Goal: Contribute content: Add original content to the website for others to see

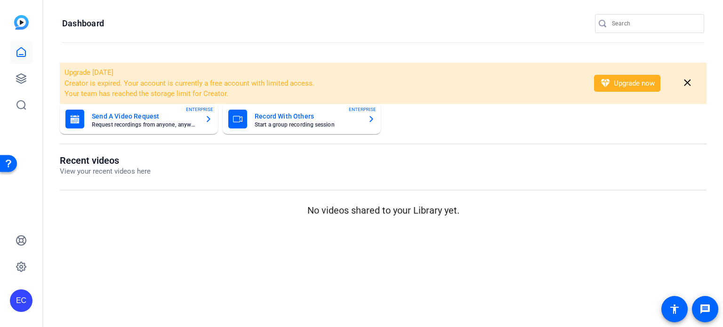
click at [637, 16] on div at bounding box center [654, 23] width 85 height 19
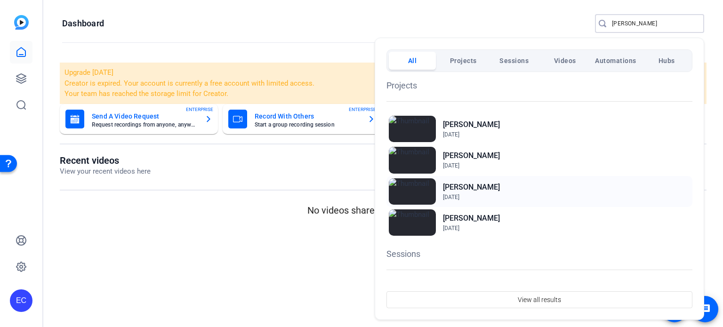
type input "james"
click at [465, 188] on h2 "[PERSON_NAME]" at bounding box center [471, 187] width 57 height 11
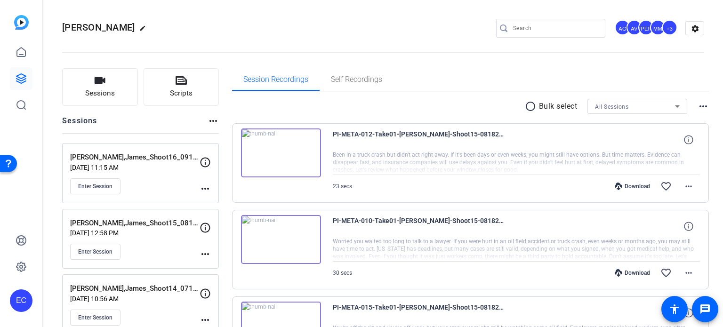
click at [200, 188] on mat-icon "more_horiz" at bounding box center [205, 188] width 11 height 11
click at [226, 199] on span "Edit Session" at bounding box center [228, 201] width 43 height 11
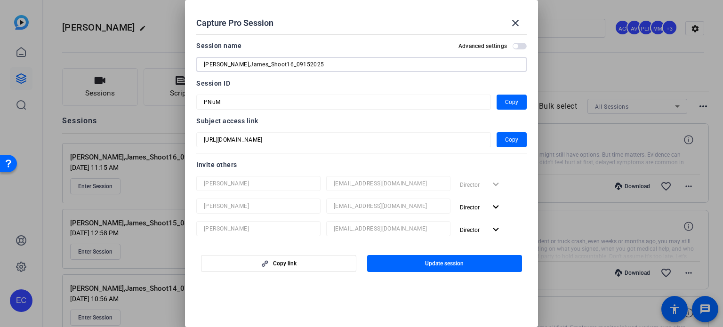
click at [279, 66] on input "[PERSON_NAME],James_Shoot16_09152025" at bounding box center [362, 64] width 316 height 11
type input "[PERSON_NAME],James_Shoot16_09192025"
click at [420, 257] on span "button" at bounding box center [444, 263] width 155 height 23
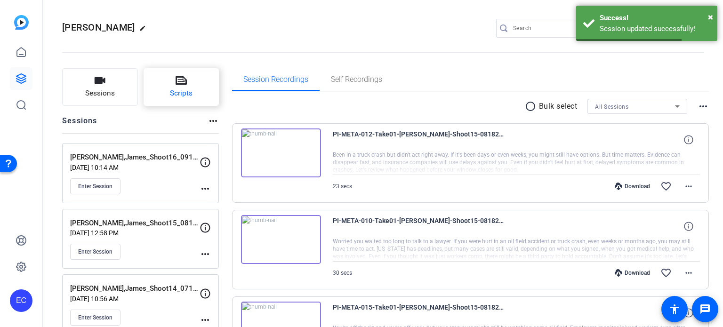
click at [170, 81] on button "Scripts" at bounding box center [182, 87] width 76 height 38
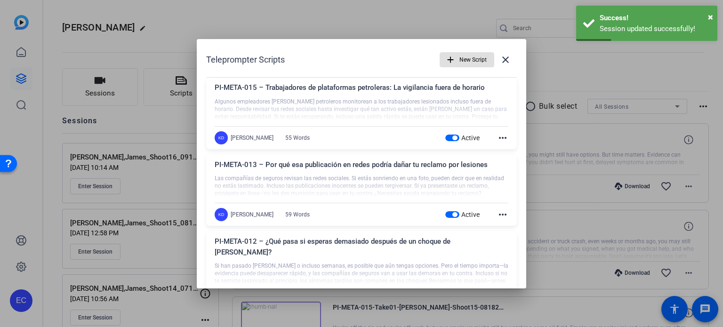
click at [453, 138] on span "button" at bounding box center [455, 138] width 5 height 5
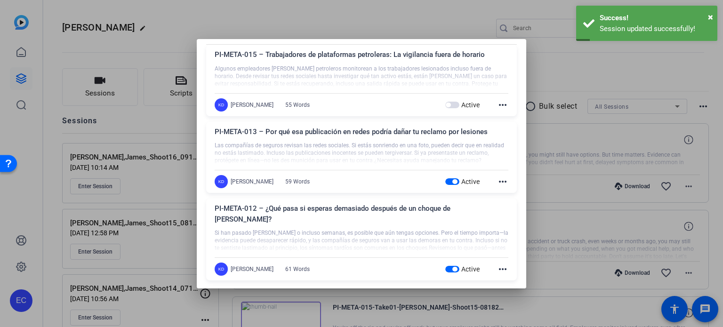
scroll to position [47, 0]
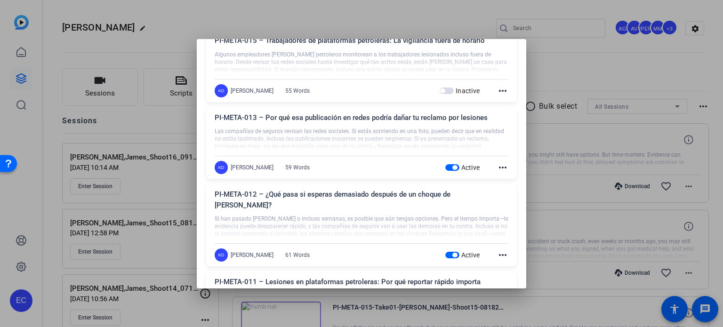
click at [447, 169] on span "button" at bounding box center [453, 167] width 14 height 7
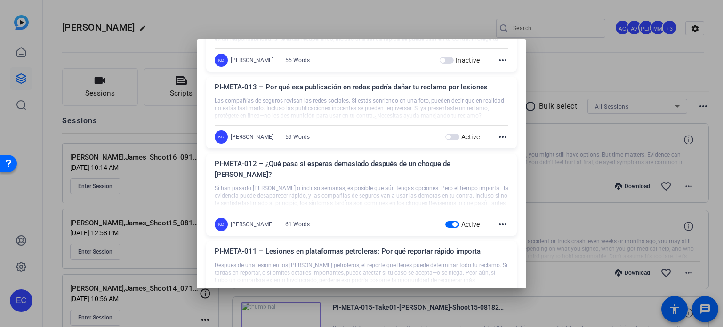
scroll to position [94, 0]
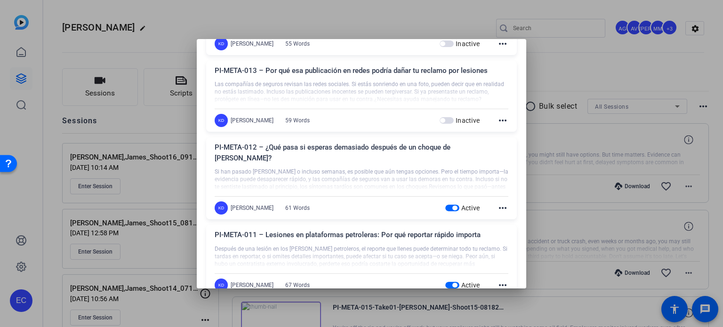
click at [447, 205] on span "button" at bounding box center [453, 208] width 14 height 7
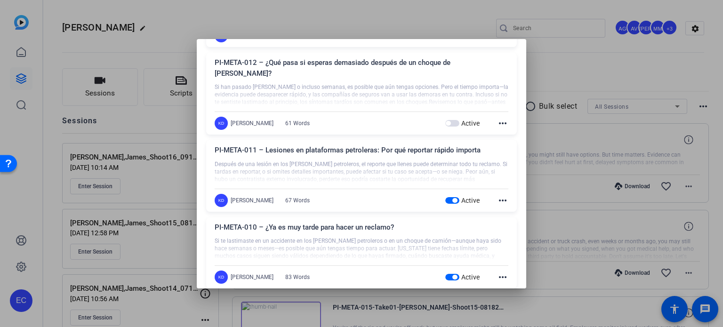
scroll to position [188, 0]
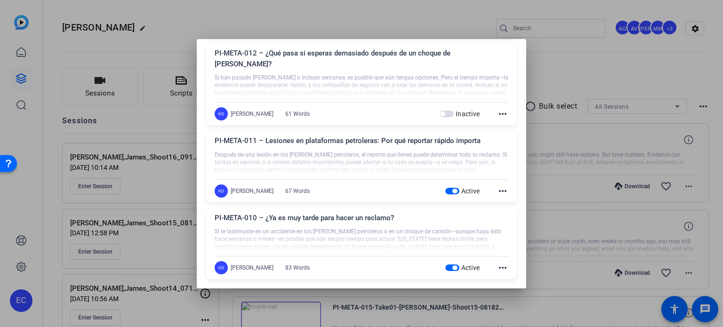
click at [453, 189] on span "button" at bounding box center [455, 191] width 5 height 5
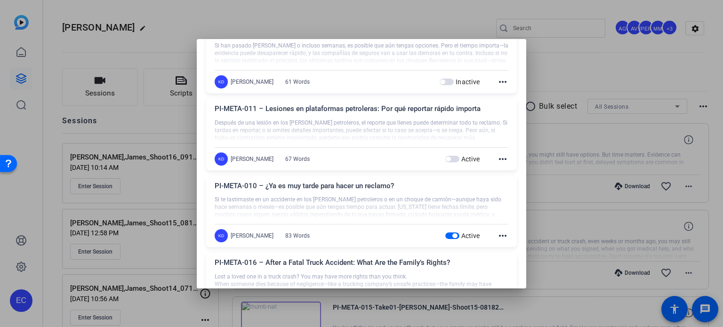
scroll to position [236, 0]
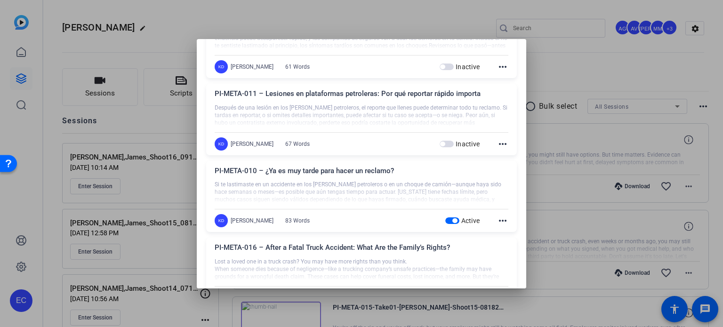
click at [446, 218] on span "button" at bounding box center [453, 221] width 14 height 7
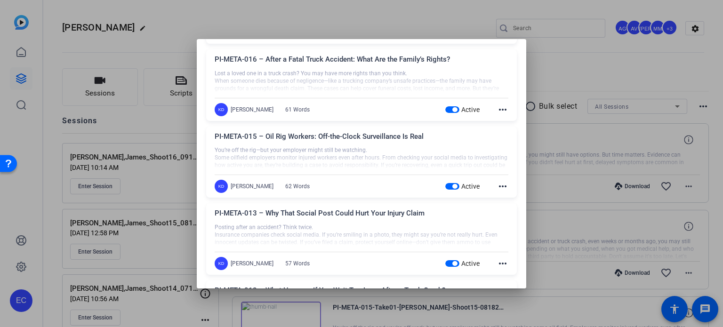
scroll to position [471, 0]
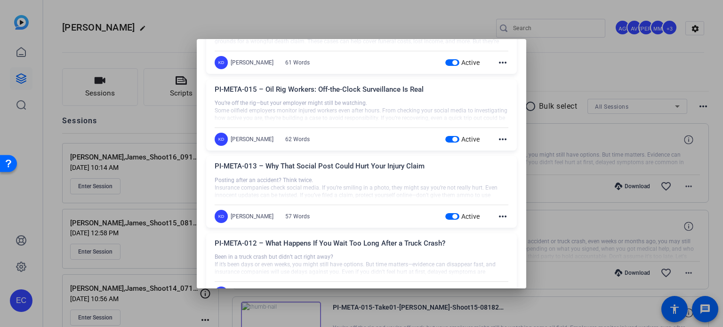
click at [453, 137] on span "button" at bounding box center [455, 139] width 5 height 5
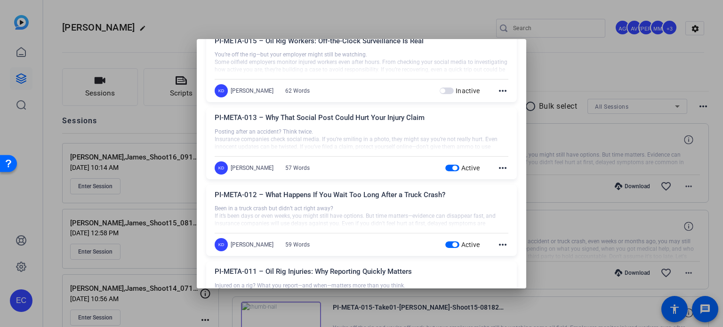
scroll to position [565, 0]
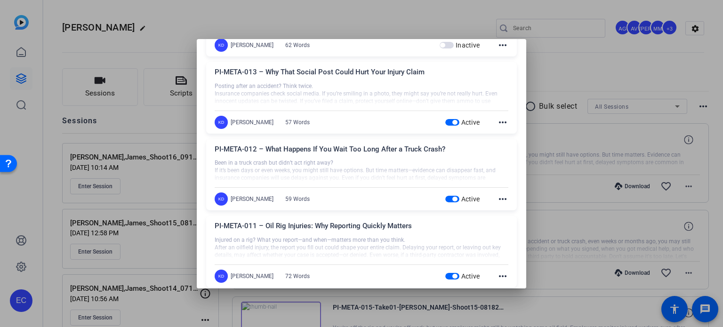
click at [448, 196] on span "button" at bounding box center [453, 199] width 14 height 7
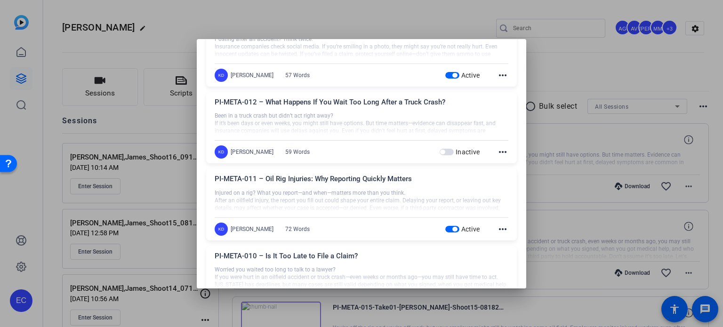
click at [453, 227] on span "button" at bounding box center [455, 229] width 5 height 5
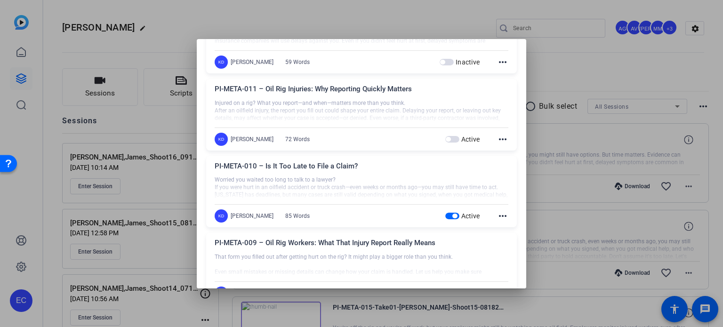
scroll to position [707, 0]
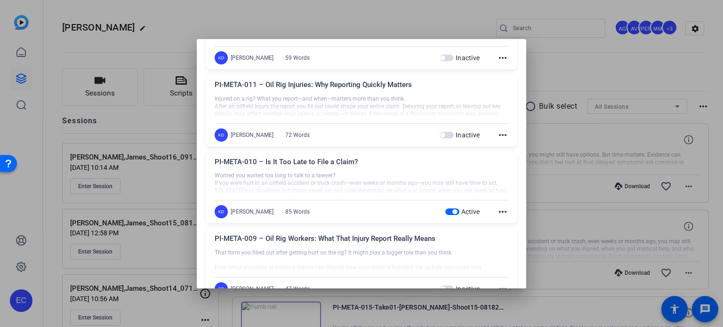
click at [446, 209] on span "button" at bounding box center [453, 212] width 14 height 7
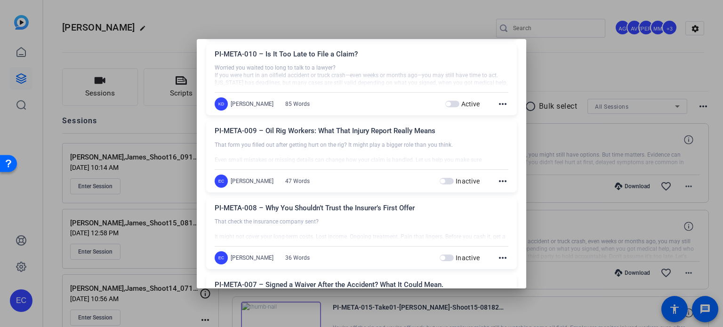
scroll to position [848, 0]
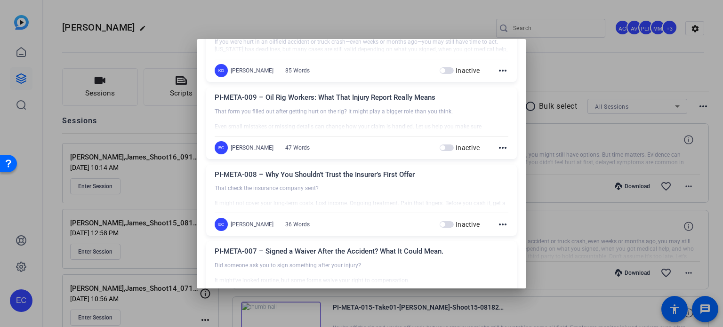
click at [571, 174] on div at bounding box center [361, 163] width 723 height 327
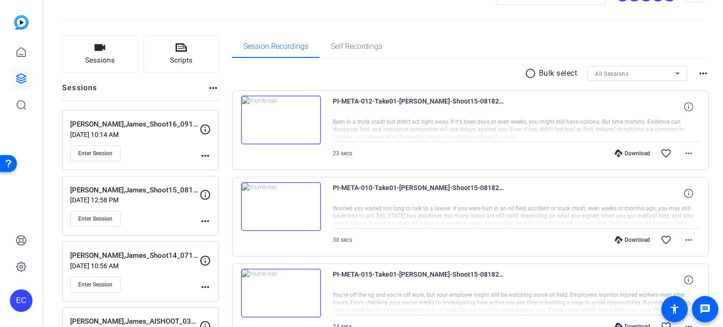
scroll to position [47, 0]
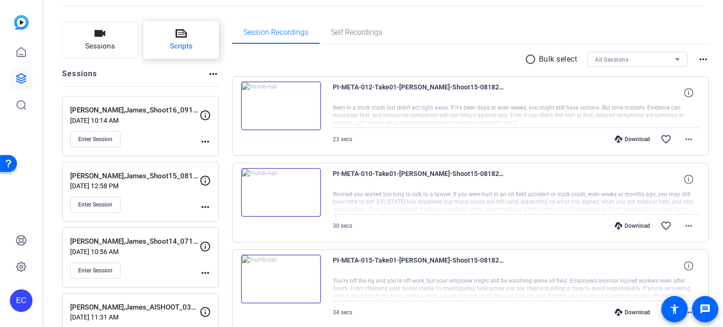
click at [179, 42] on span "Scripts" at bounding box center [181, 46] width 23 height 11
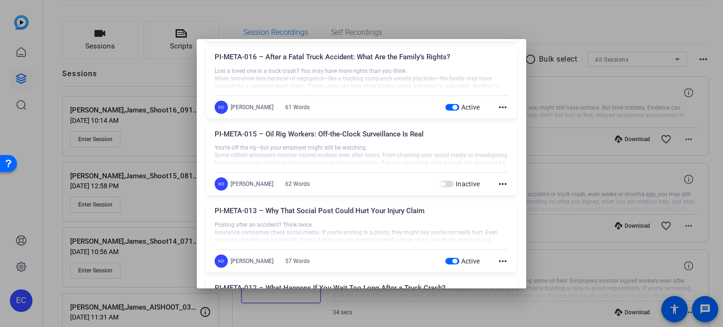
scroll to position [377, 0]
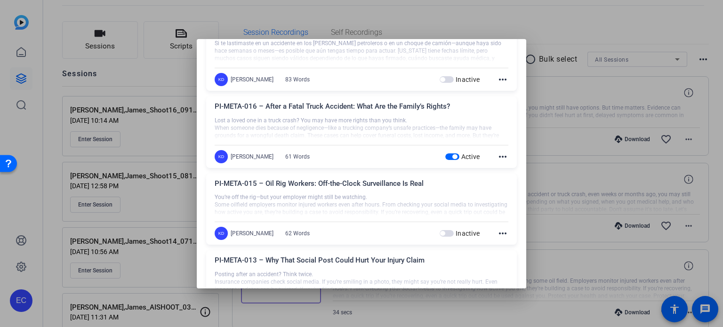
click at [538, 116] on div at bounding box center [361, 163] width 723 height 327
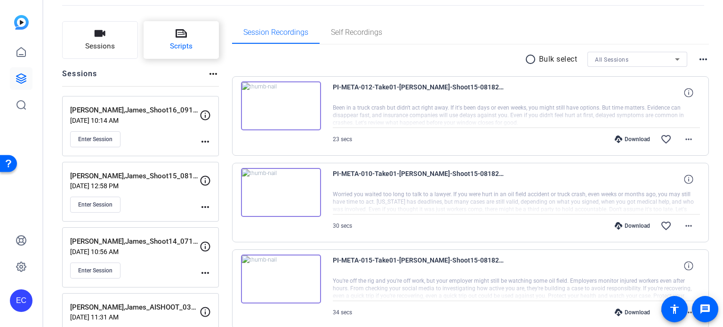
click at [187, 45] on span "Scripts" at bounding box center [181, 46] width 23 height 11
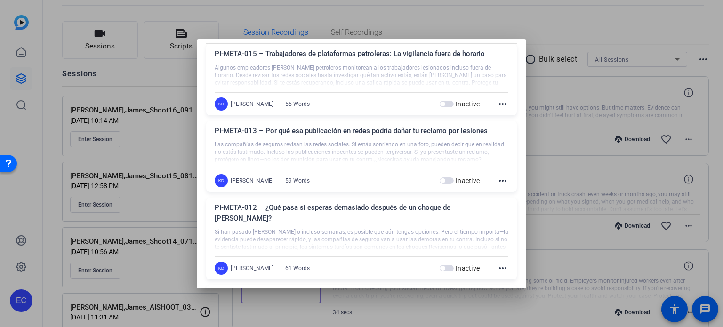
scroll to position [0, 0]
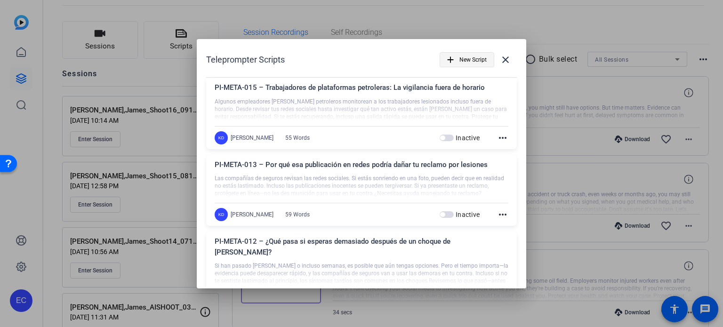
click at [466, 57] on span "New Script" at bounding box center [473, 60] width 27 height 18
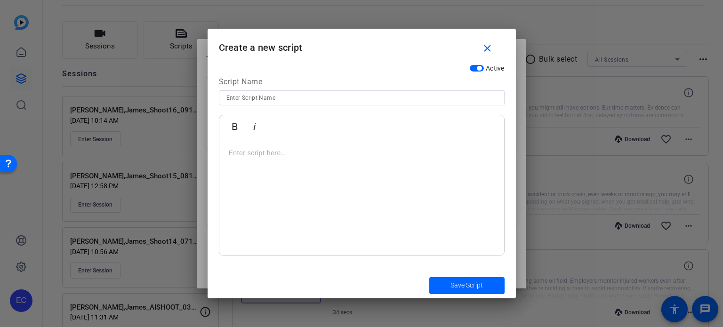
click at [305, 98] on input at bounding box center [362, 97] width 271 height 11
paste input "PI-META-017 – Oil Rig Explosions and Wrongful Death: What the Law Says"
type input "PI-META-017 – Oil Rig Explosions and Wrongful Death: What the Law Says"
click at [288, 192] on div at bounding box center [361, 197] width 285 height 118
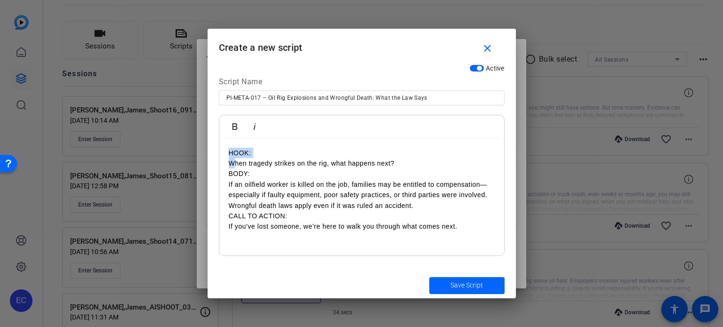
drag, startPoint x: 233, startPoint y: 162, endPoint x: 211, endPoint y: 146, distance: 27.6
click at [211, 146] on div "Active Script Name PI-META-017 – Oil Rig Explosions and Wrongful Death: What th…" at bounding box center [362, 166] width 309 height 213
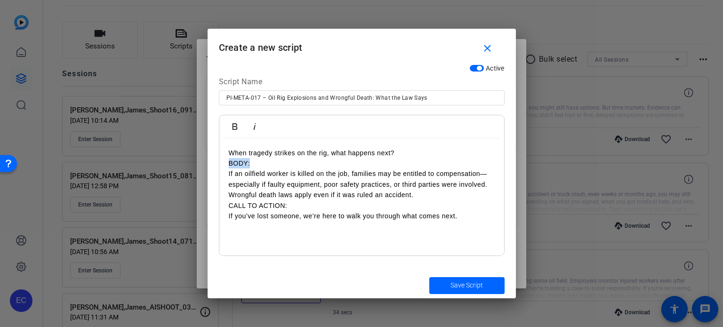
drag, startPoint x: 254, startPoint y: 163, endPoint x: 209, endPoint y: 163, distance: 45.2
click at [209, 163] on div "Active Script Name PI-META-017 – Oil Rig Explosions and Wrongful Death: What th…" at bounding box center [362, 166] width 309 height 213
drag, startPoint x: 287, startPoint y: 206, endPoint x: 180, endPoint y: 206, distance: 107.4
click at [180, 206] on div "Teleprompter Scripts add New Script close PI-META-015 – Trabajadores de platafo…" at bounding box center [361, 163] width 723 height 327
click at [450, 276] on span "submit" at bounding box center [467, 286] width 75 height 23
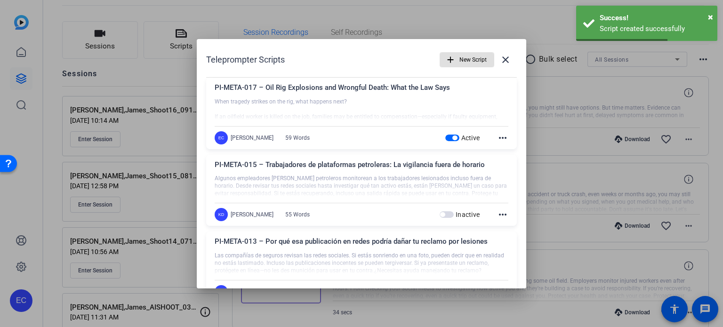
click at [448, 61] on mat-icon "add" at bounding box center [451, 60] width 10 height 10
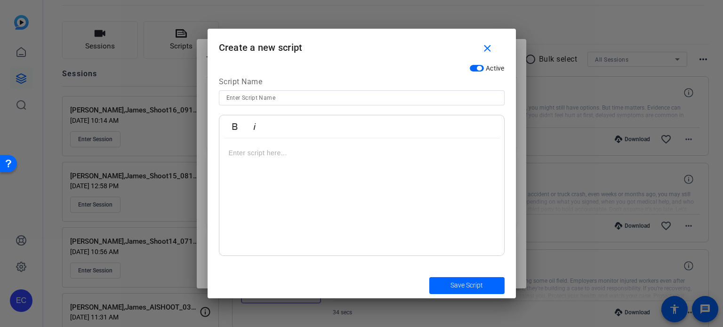
click at [290, 98] on input at bounding box center [362, 97] width 271 height 11
paste input "PI-META-018 – Can You File a Claim After Losing a Loved One?"
type input "PI-META-018 – Can You File a Claim After Losing a Loved One?"
click at [323, 173] on div at bounding box center [361, 197] width 285 height 118
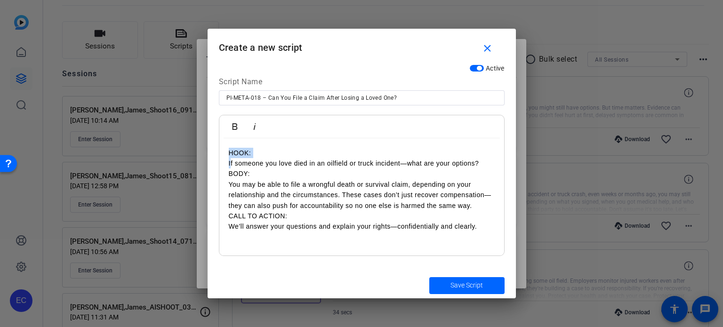
drag, startPoint x: 231, startPoint y: 163, endPoint x: 214, endPoint y: 152, distance: 20.3
click at [214, 152] on div "Active Script Name PI-META-018 – Can You File a Claim After Losing a Loved One?…" at bounding box center [362, 166] width 309 height 213
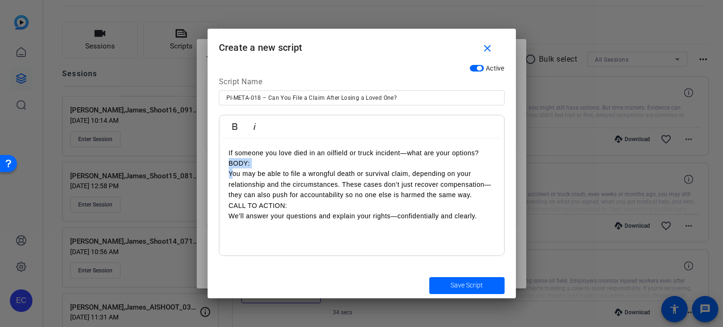
drag, startPoint x: 231, startPoint y: 174, endPoint x: 223, endPoint y: 166, distance: 11.3
click at [223, 166] on div "If someone you love died in an oilfield or truck incident—what are your options…" at bounding box center [361, 197] width 285 height 118
drag, startPoint x: 232, startPoint y: 218, endPoint x: 220, endPoint y: 208, distance: 15.4
click at [220, 208] on div "If someone you love died in an oilfield or truck incident—what are your options…" at bounding box center [361, 197] width 285 height 118
click at [466, 282] on span "Save Script" at bounding box center [467, 286] width 33 height 10
